Goal: Find specific page/section: Find specific page/section

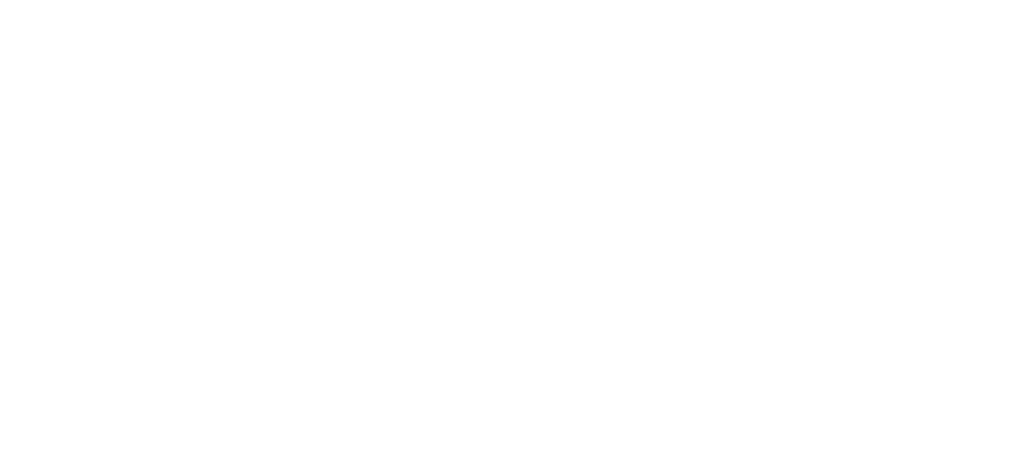
type input "machijure 19"
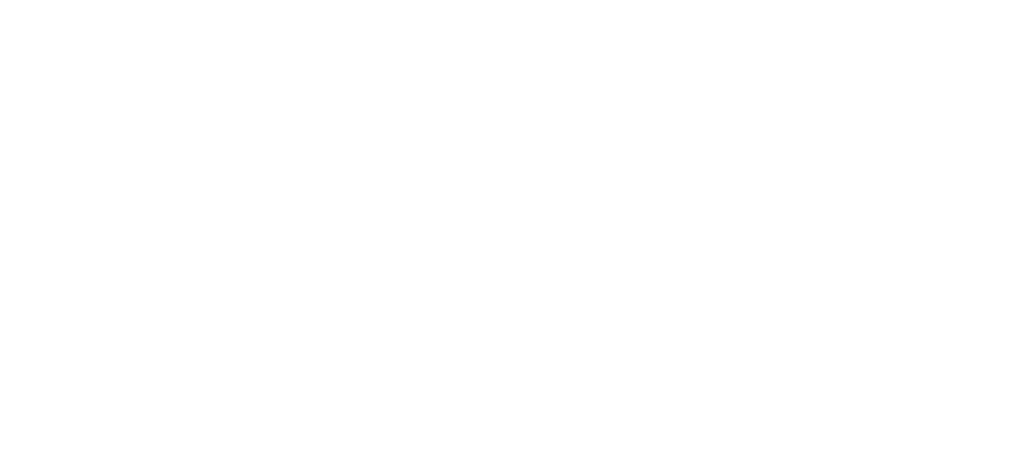
type input "machijure 18"
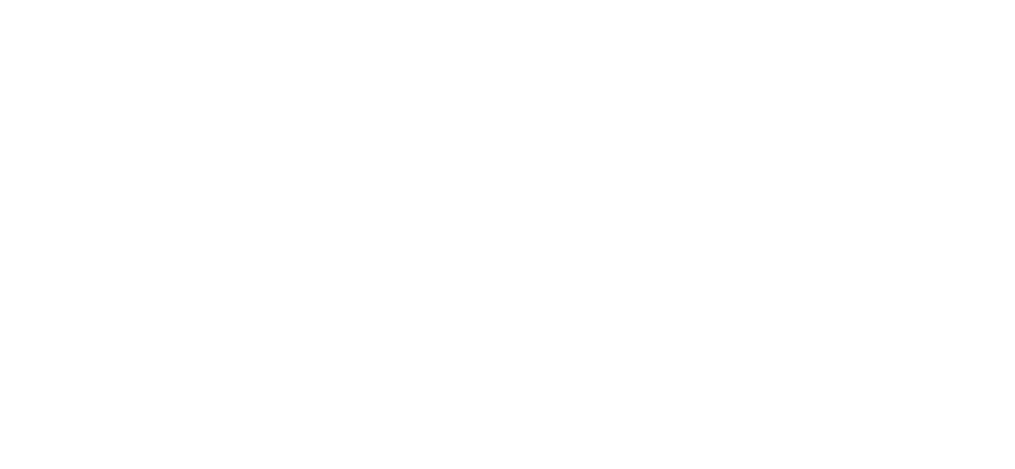
type input "tonina"
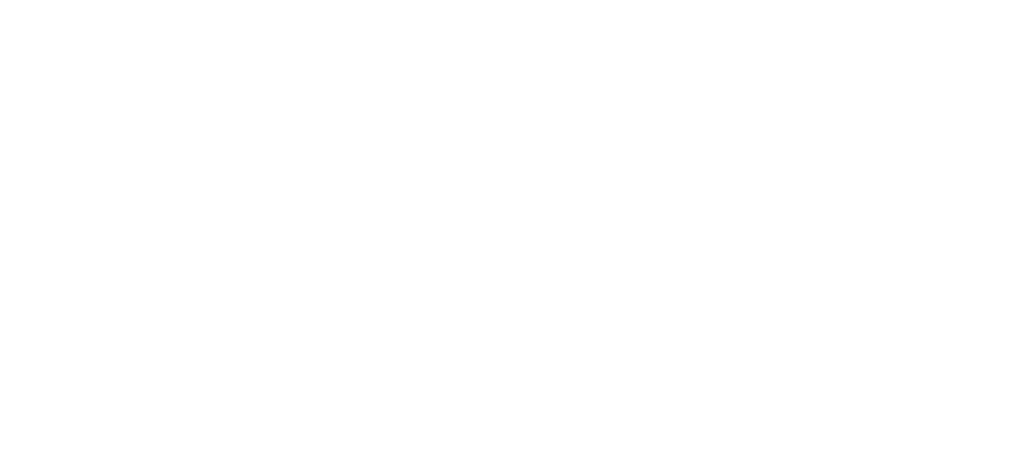
type input "gaban"
